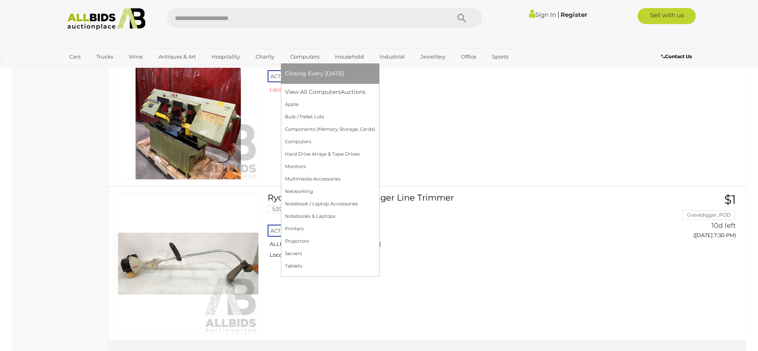
scroll to position [7581, 0]
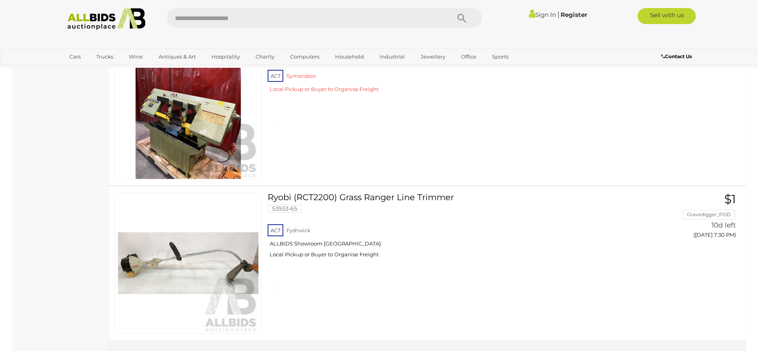
click at [537, 13] on link "Sign In" at bounding box center [542, 15] width 27 height 8
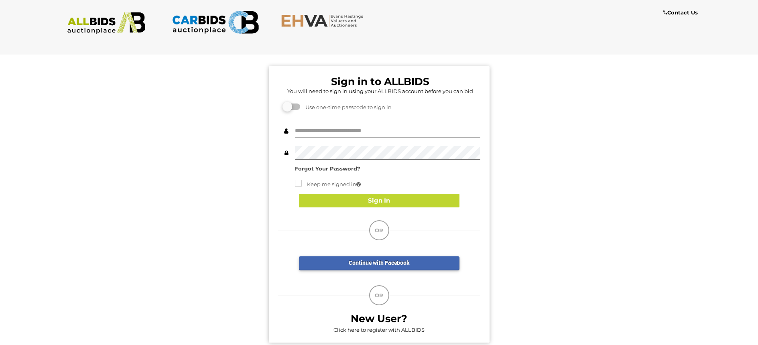
type input "**********"
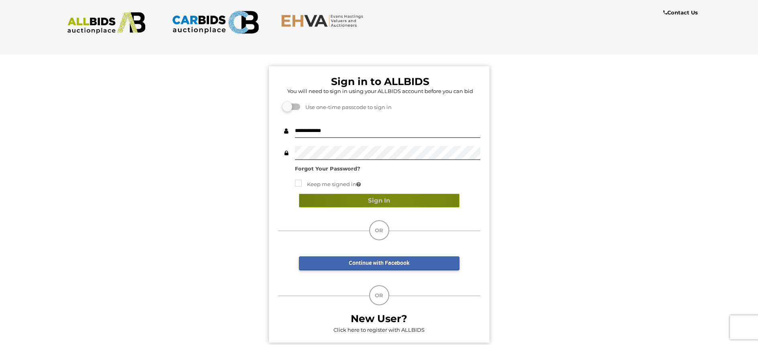
click at [396, 204] on button "Sign In" at bounding box center [379, 201] width 161 height 14
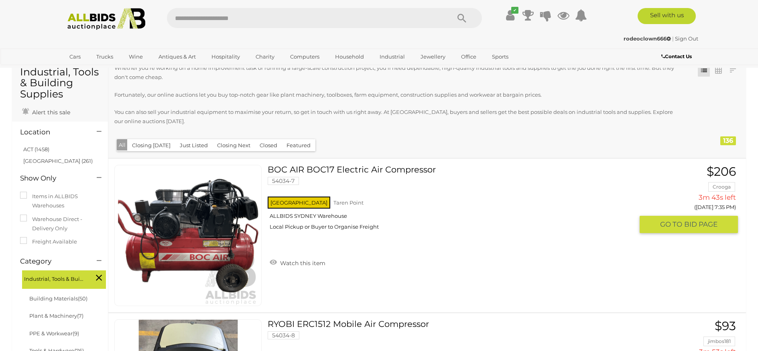
scroll to position [36, 0]
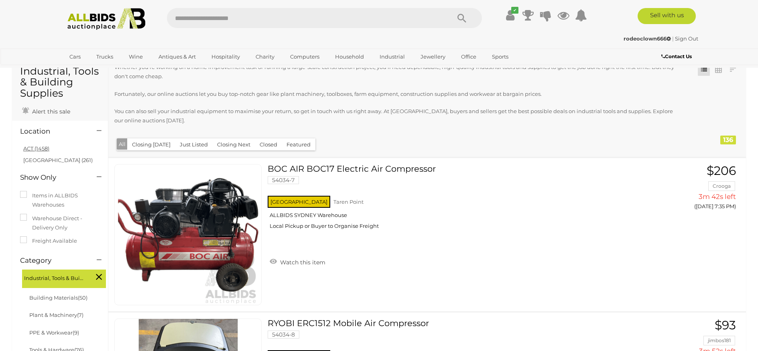
click at [43, 150] on link "ACT (1458)" at bounding box center [36, 148] width 26 height 6
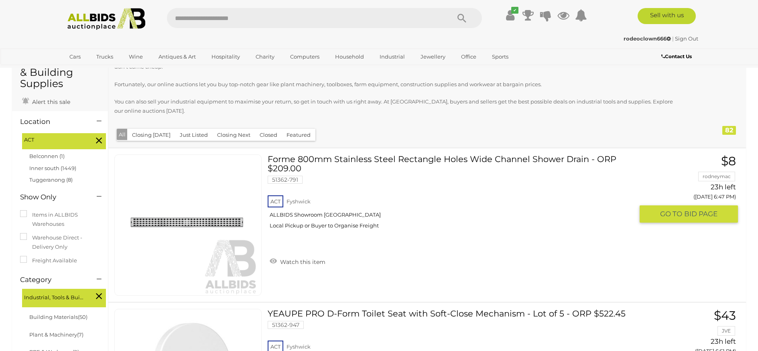
scroll to position [47, 0]
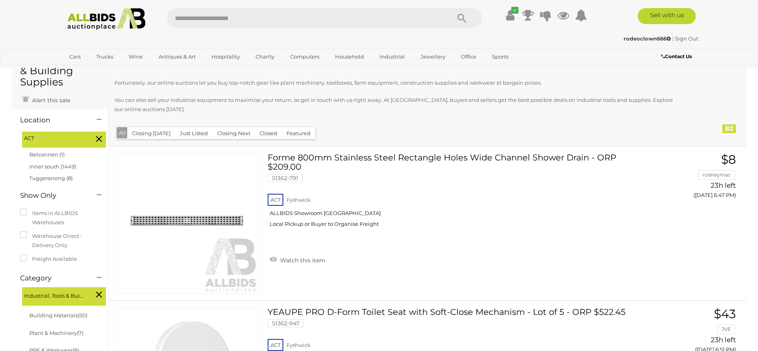
drag, startPoint x: 59, startPoint y: 181, endPoint x: 151, endPoint y: 183, distance: 92.0
click at [59, 181] on link "Tuggeranong (8)" at bounding box center [50, 178] width 43 height 6
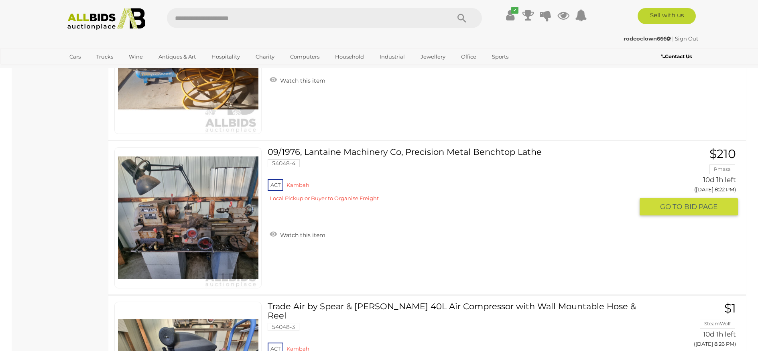
scroll to position [834, 0]
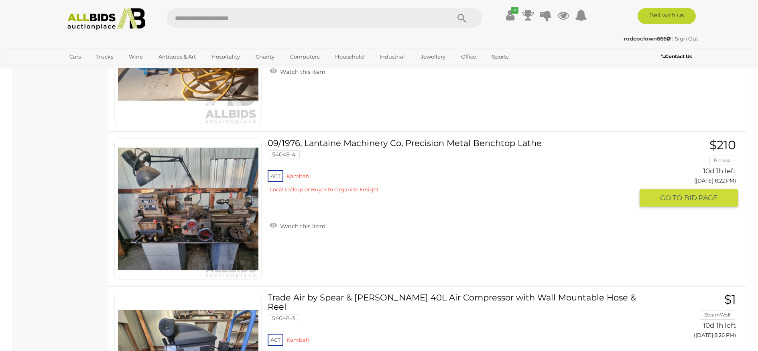
drag, startPoint x: 342, startPoint y: 143, endPoint x: 197, endPoint y: 150, distance: 145.9
click at [342, 143] on link "09/1976, Lantaine Machinery Co, Precision Metal Benchtop Lathe 54048-4 ACT Kamb…" at bounding box center [454, 169] width 360 height 61
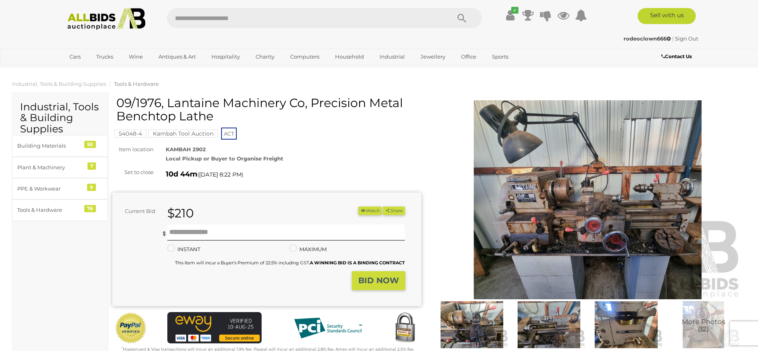
click at [521, 194] on img at bounding box center [588, 199] width 309 height 199
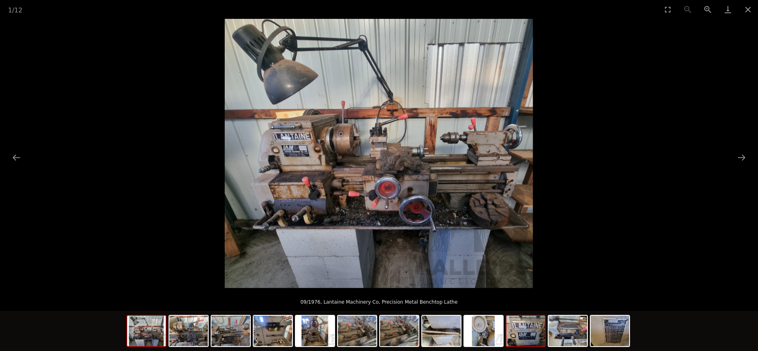
click at [526, 332] on img at bounding box center [526, 331] width 39 height 31
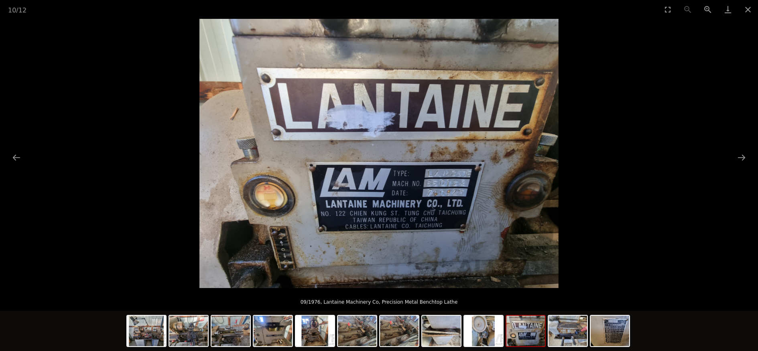
drag, startPoint x: 433, startPoint y: 181, endPoint x: 438, endPoint y: 183, distance: 5.7
click at [433, 181] on img at bounding box center [379, 153] width 359 height 269
click at [709, 9] on button "Zoom in" at bounding box center [708, 9] width 20 height 19
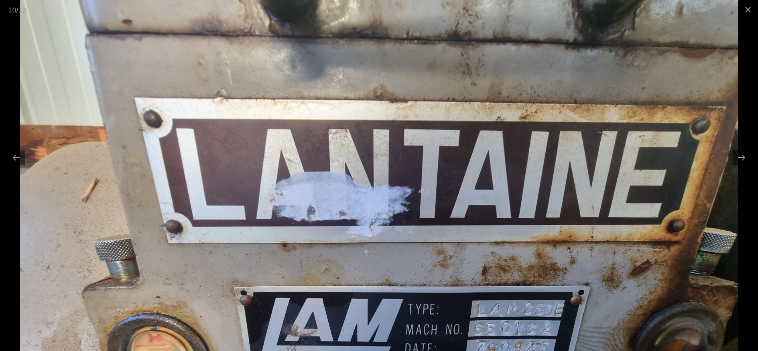
scroll to position [426, 0]
click at [751, 7] on button "Close gallery" at bounding box center [748, 9] width 20 height 19
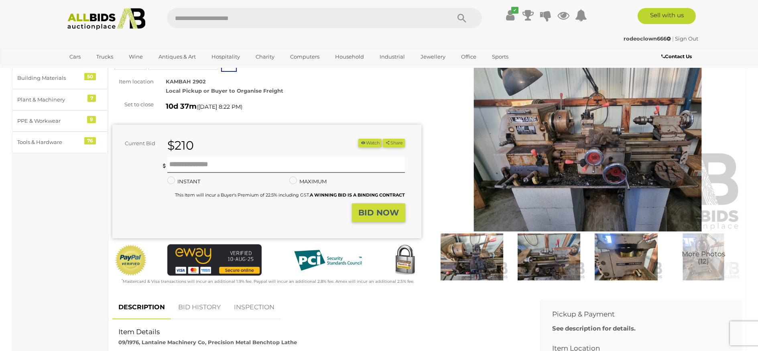
scroll to position [69, 0]
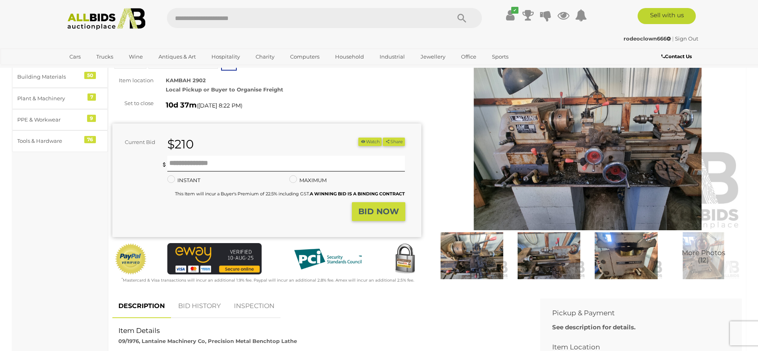
click at [365, 143] on button "Watch" at bounding box center [370, 142] width 23 height 8
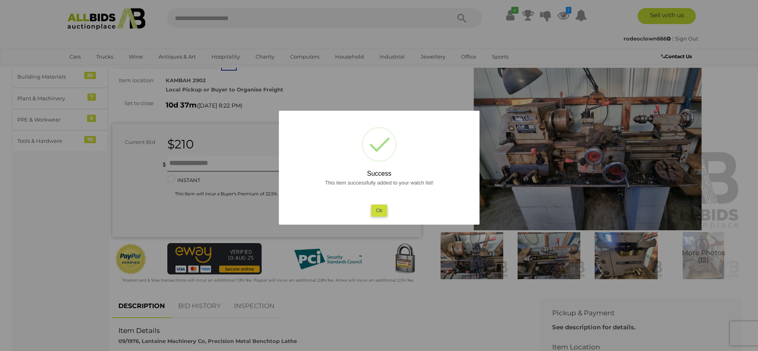
drag, startPoint x: 382, startPoint y: 212, endPoint x: 228, endPoint y: 216, distance: 154.6
click at [382, 212] on button "Ok" at bounding box center [379, 211] width 16 height 12
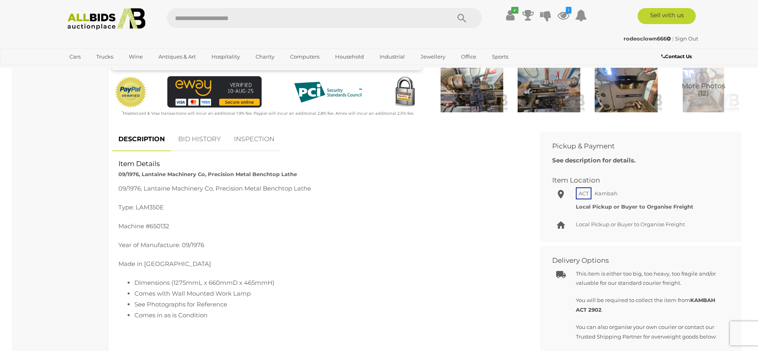
scroll to position [238, 0]
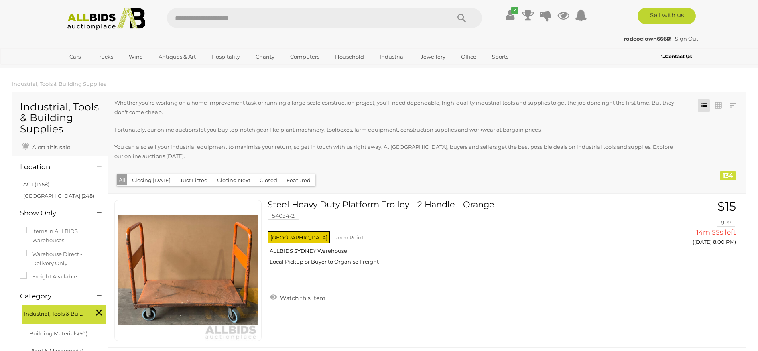
click at [33, 185] on link "ACT (1458)" at bounding box center [36, 184] width 26 height 6
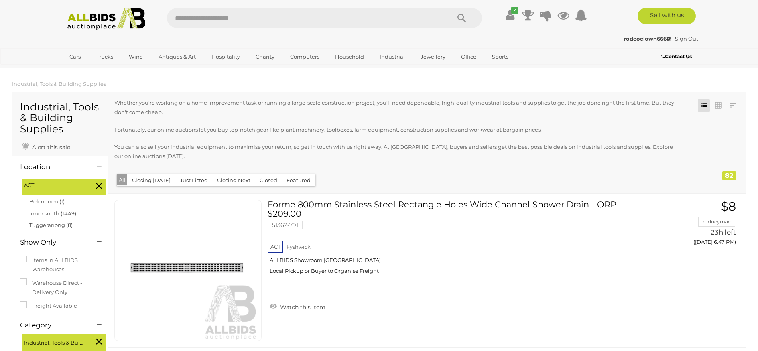
click at [48, 201] on link "Belconnen (1)" at bounding box center [46, 201] width 35 height 6
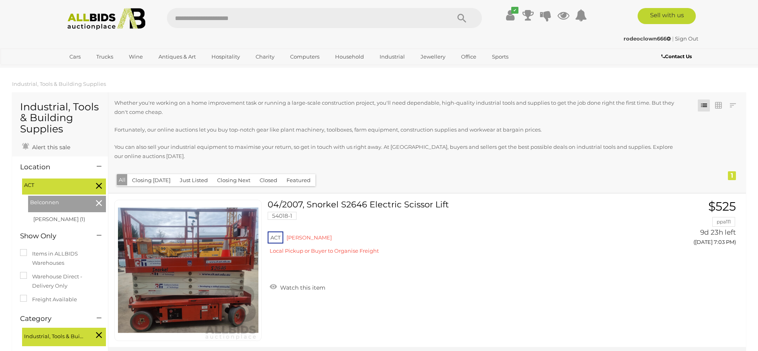
click at [96, 204] on icon at bounding box center [99, 203] width 6 height 10
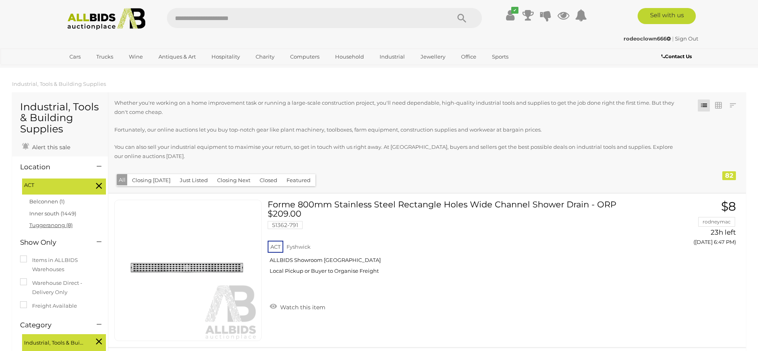
click at [55, 226] on link "Tuggeranong (8)" at bounding box center [50, 225] width 43 height 6
